Goal: Transaction & Acquisition: Register for event/course

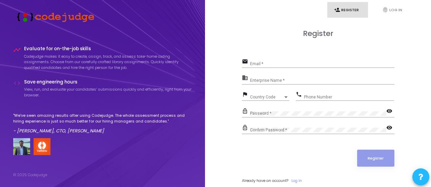
drag, startPoint x: 3, startPoint y: 15, endPoint x: 99, endPoint y: 19, distance: 95.7
click at [99, 19] on div "timeline Evaluate for on-the-job skills Codejudge makes it easy to create, assi…" at bounding box center [102, 94] width 205 height 189
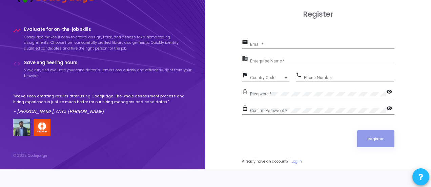
click at [275, 41] on div "Email *" at bounding box center [322, 43] width 144 height 11
type input "[EMAIL_ADDRESS][DOMAIN_NAME]"
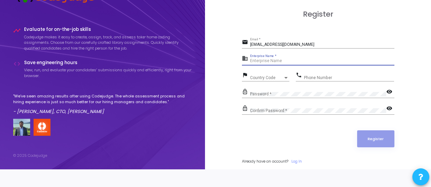
click at [297, 59] on input "Enterprise Name *" at bounding box center [322, 61] width 144 height 5
type input "[PERSON_NAME]"
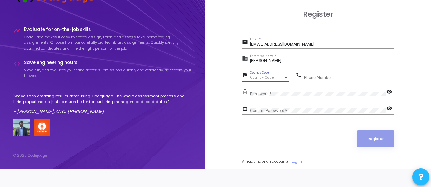
click at [283, 77] on div "Country Code" at bounding box center [266, 78] width 33 height 4
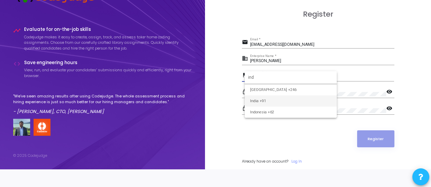
type input "ind"
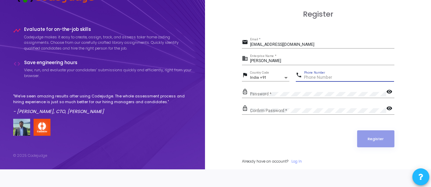
click at [314, 78] on input "Phone Number" at bounding box center [349, 77] width 90 height 5
type input "8516812242"
click at [288, 88] on div "Password *" at bounding box center [318, 92] width 136 height 11
click at [390, 91] on mat-icon "visibility" at bounding box center [391, 92] width 8 height 8
click at [302, 105] on div "Confirm Password *" at bounding box center [318, 109] width 136 height 11
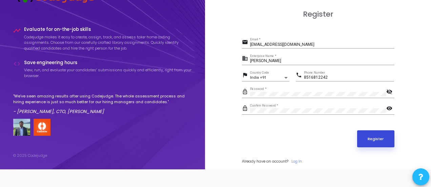
click at [370, 133] on button "Register" at bounding box center [375, 138] width 37 height 17
click at [370, 138] on button "Register" at bounding box center [375, 138] width 37 height 17
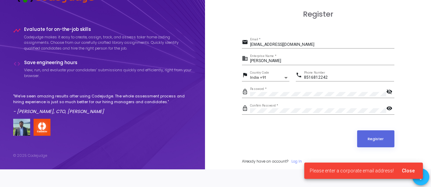
click at [298, 158] on div "Please enter a corporate email address! Close" at bounding box center [363, 170] width 135 height 33
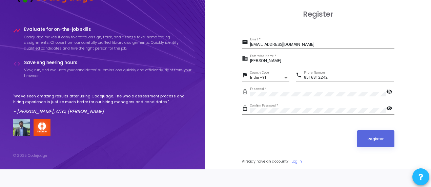
click at [296, 158] on link "Log In" at bounding box center [297, 161] width 11 height 6
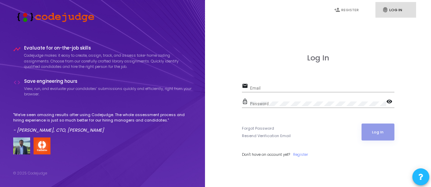
click at [395, 80] on div "Log In email Email lock_outline Password visibility Forgot Password Resend Veri…" at bounding box center [318, 113] width 211 height 187
click at [254, 88] on input "Email" at bounding box center [322, 88] width 144 height 5
click at [277, 87] on input "Email" at bounding box center [322, 88] width 144 height 5
type input "[EMAIL_ADDRESS][DOMAIN_NAME]"
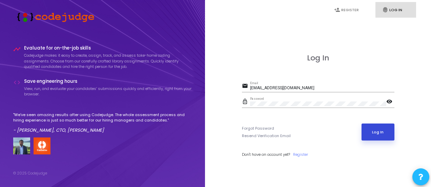
click at [369, 129] on button "Log In" at bounding box center [378, 131] width 33 height 17
click at [304, 154] on link "Register" at bounding box center [300, 155] width 15 height 6
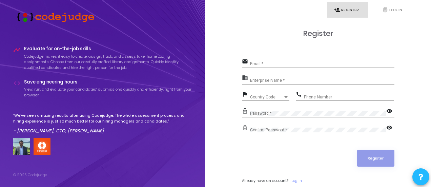
click at [334, 150] on div "Register" at bounding box center [318, 158] width 153 height 17
click at [265, 62] on input "Email *" at bounding box center [322, 64] width 144 height 5
type input "[EMAIL_ADDRESS][DOMAIN_NAME]"
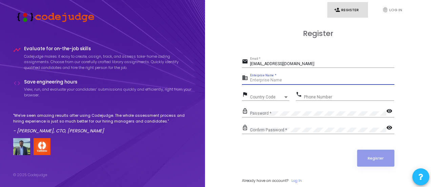
click at [273, 78] on input "Enterprise Name *" at bounding box center [322, 80] width 144 height 5
type input "[PERSON_NAME]"
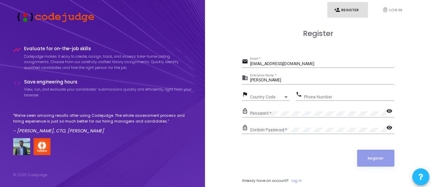
click at [265, 92] on div "Country Code Country Code" at bounding box center [269, 95] width 39 height 11
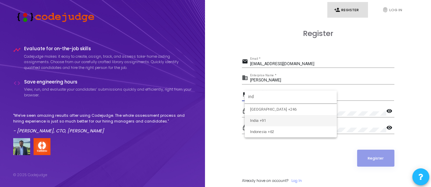
type input "ind"
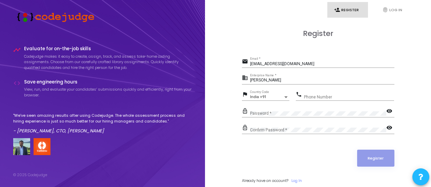
click at [315, 93] on div "Phone Number" at bounding box center [349, 95] width 90 height 11
type input "8516812242"
click at [274, 108] on div "Password *" at bounding box center [318, 112] width 136 height 11
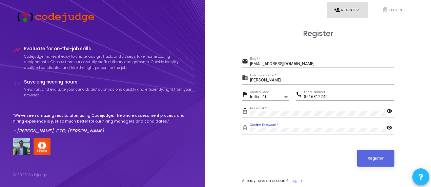
scroll to position [19, 0]
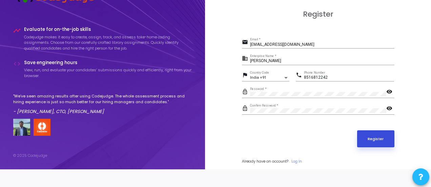
click at [366, 142] on button "Register" at bounding box center [375, 138] width 37 height 17
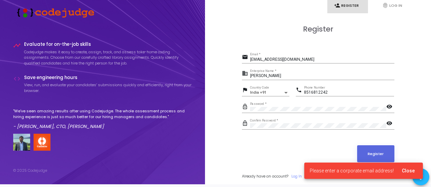
scroll to position [0, 0]
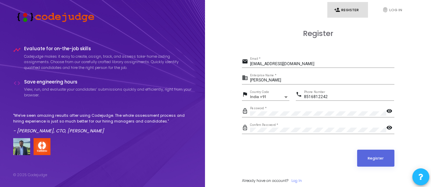
click at [351, 8] on link "person_add Register" at bounding box center [348, 10] width 41 height 16
click at [388, 8] on icon "fingerprint" at bounding box center [385, 10] width 6 height 6
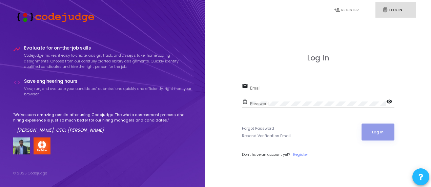
click at [284, 82] on div "Email" at bounding box center [322, 86] width 144 height 11
click at [262, 136] on link "Resend Verification Email" at bounding box center [266, 136] width 49 height 6
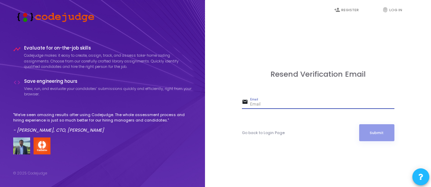
click at [268, 102] on input "Email" at bounding box center [322, 104] width 144 height 5
type input "1"
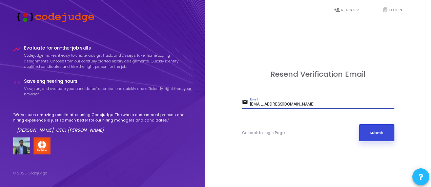
type input "[EMAIL_ADDRESS][DOMAIN_NAME]"
click at [367, 133] on button "Submit" at bounding box center [376, 132] width 35 height 17
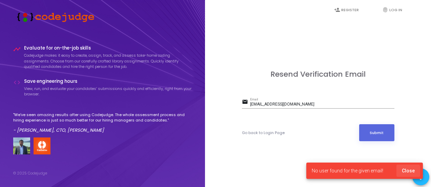
click at [408, 172] on span "Close" at bounding box center [408, 170] width 13 height 5
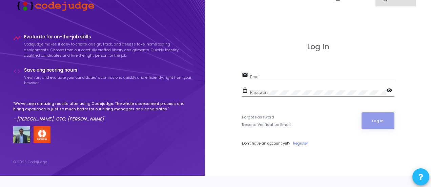
scroll to position [12, 0]
click at [219, 51] on div "Log In email Email lock_outline Password visibility Forgot Password Resend Veri…" at bounding box center [318, 101] width 211 height 187
click at [300, 146] on div "Log In email Email lock_outline Password visibility Forgot Password Resend Veri…" at bounding box center [318, 101] width 153 height 119
click at [301, 143] on link "Register" at bounding box center [300, 143] width 15 height 6
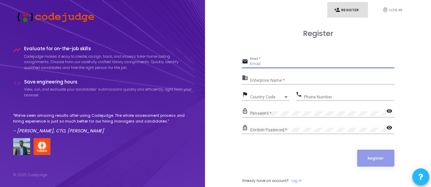
click at [256, 63] on input "Email *" at bounding box center [322, 64] width 144 height 5
click at [227, 49] on div "Register email Email * Required field business Enterprise Name * flag Country C…" at bounding box center [318, 114] width 211 height 189
